Goal: Information Seeking & Learning: Learn about a topic

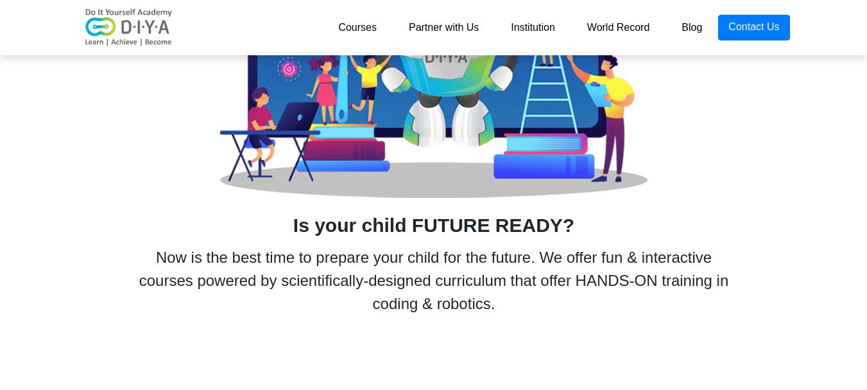
scroll to position [639, 0]
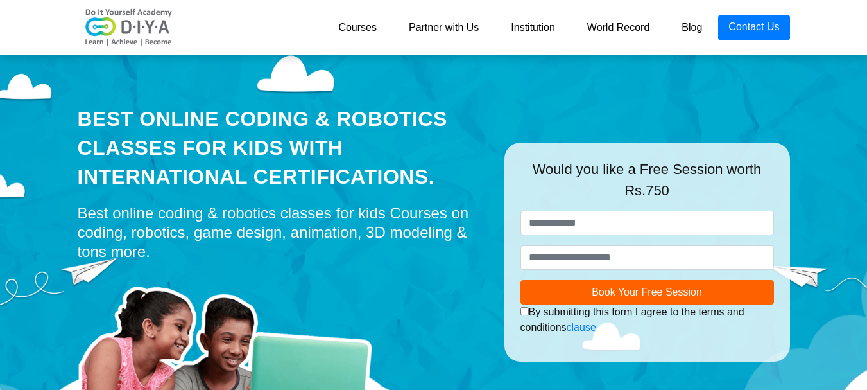
click at [365, 26] on link "Courses" at bounding box center [357, 28] width 71 height 26
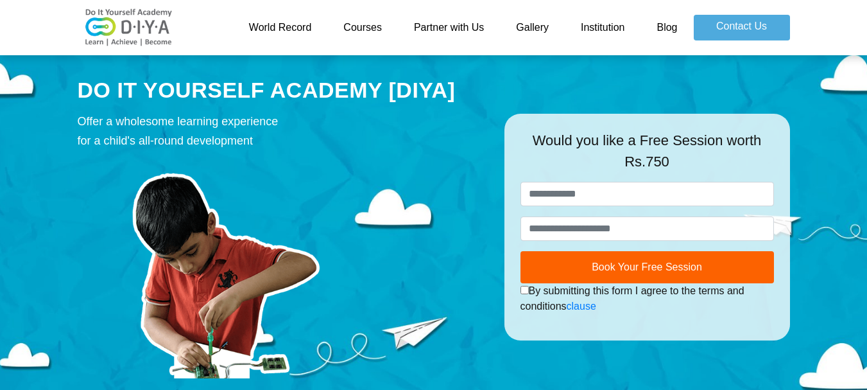
click at [387, 30] on link "Courses" at bounding box center [362, 28] width 71 height 26
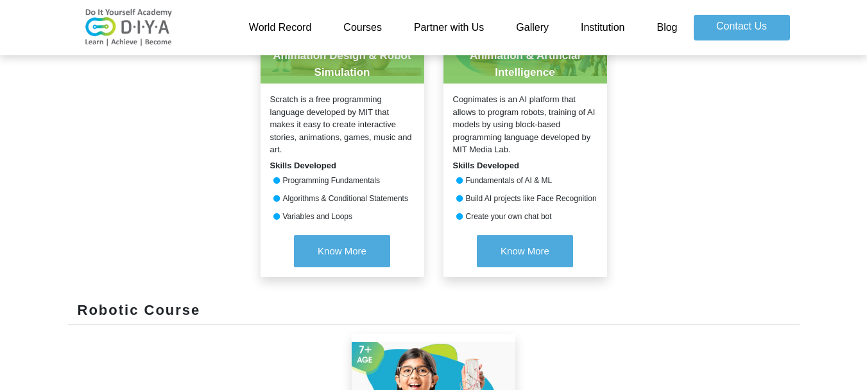
scroll to position [703, 0]
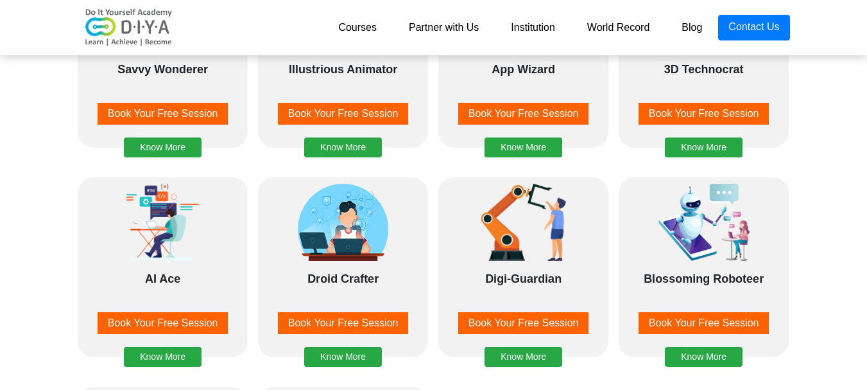
scroll to position [1916, 0]
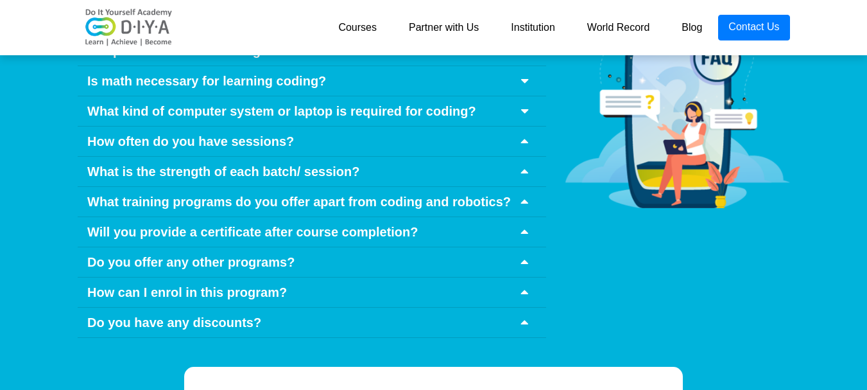
drag, startPoint x: 823, startPoint y: 355, endPoint x: 837, endPoint y: 284, distance: 72.5
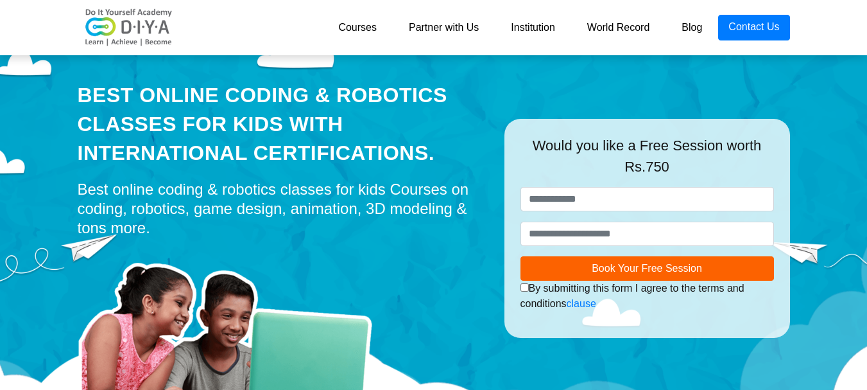
scroll to position [0, 0]
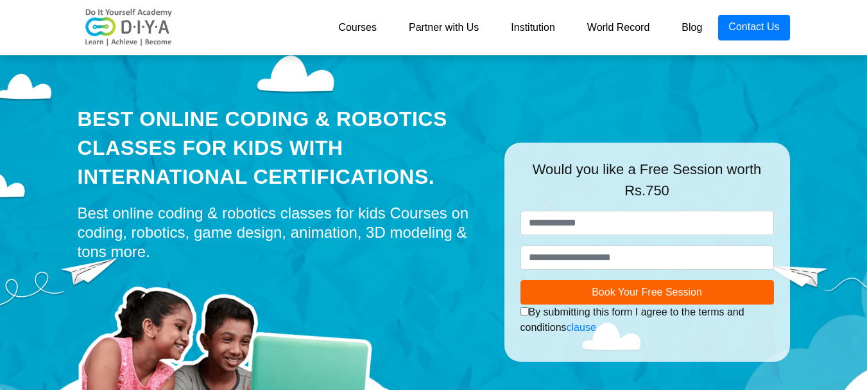
click at [367, 30] on link "Courses" at bounding box center [357, 28] width 71 height 26
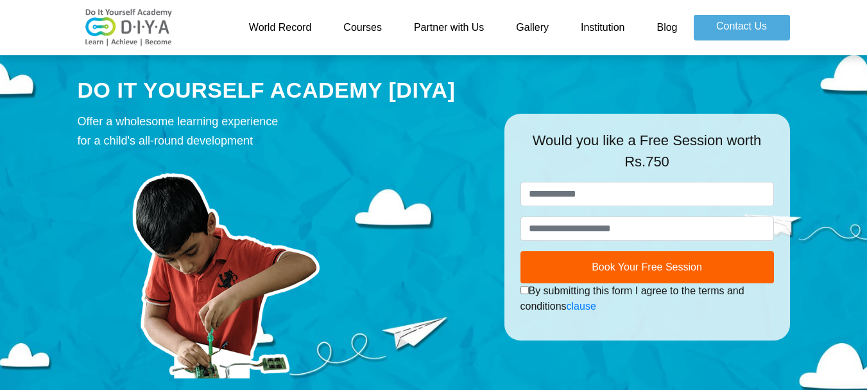
click at [362, 39] on link "Courses" at bounding box center [362, 28] width 71 height 26
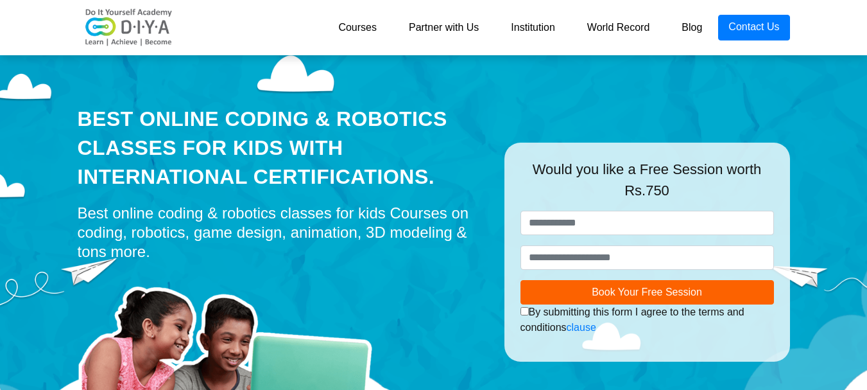
click at [548, 30] on link "Institution" at bounding box center [533, 28] width 76 height 26
